Goal: Information Seeking & Learning: Compare options

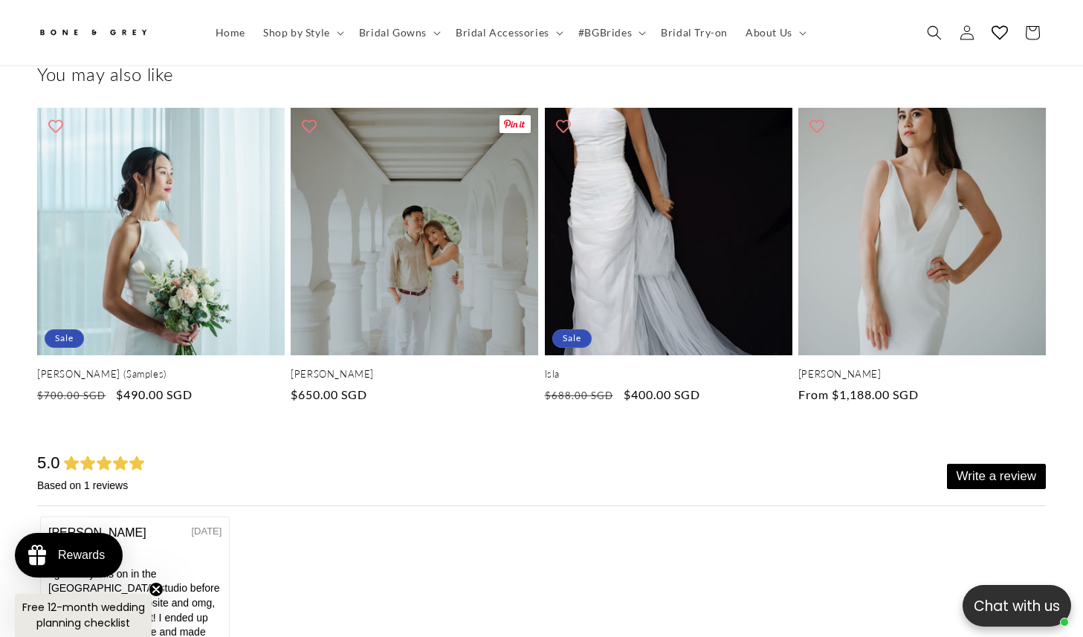
scroll to position [4500, 0]
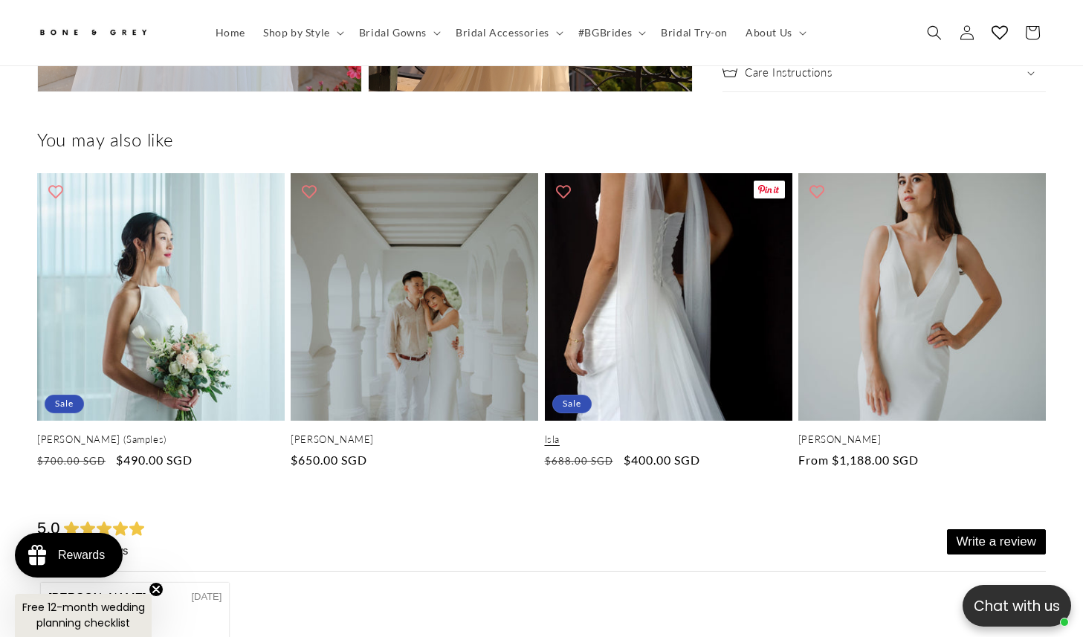
click at [581, 433] on link "Isla" at bounding box center [669, 439] width 248 height 13
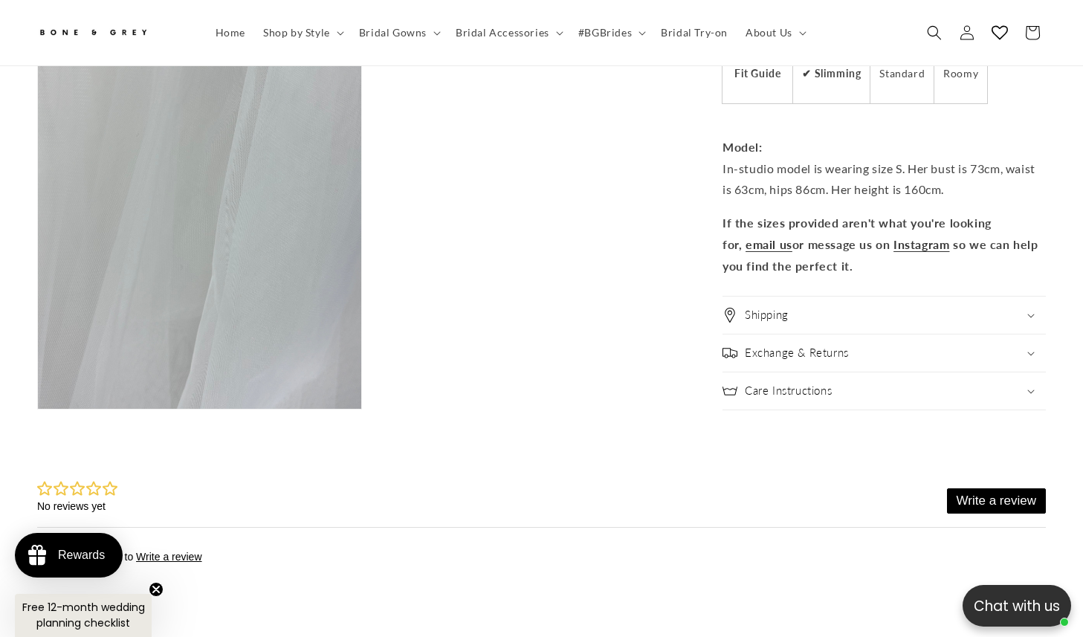
scroll to position [2934, 0]
